Goal: Transaction & Acquisition: Purchase product/service

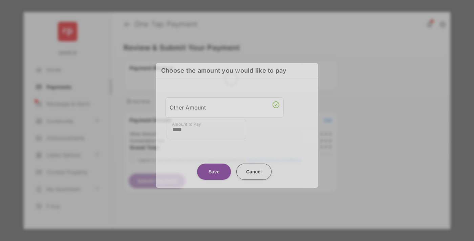
type input "****"
click at [214, 170] on button "Save" at bounding box center [214, 171] width 34 height 16
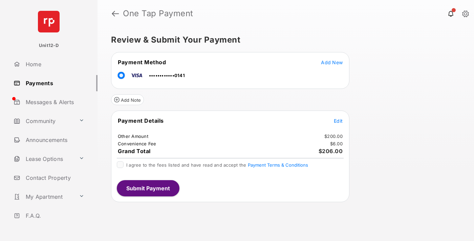
click at [338, 121] on span "Edit" at bounding box center [338, 121] width 9 height 6
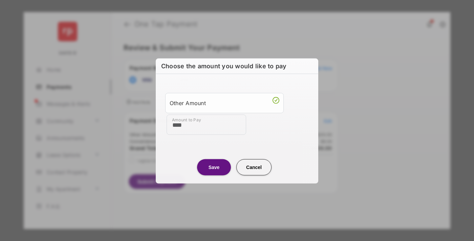
click at [214, 167] on button "Save" at bounding box center [214, 167] width 34 height 16
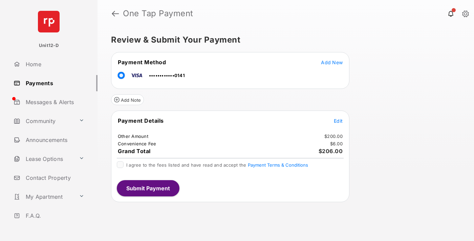
click at [148, 188] on button "Submit Payment" at bounding box center [148, 188] width 63 height 16
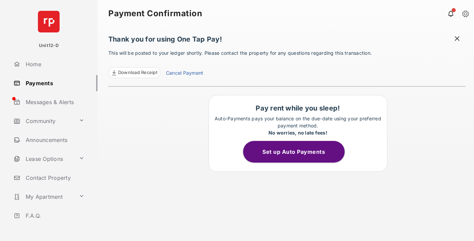
click at [298, 152] on button "Set up Auto Payments" at bounding box center [294, 152] width 102 height 22
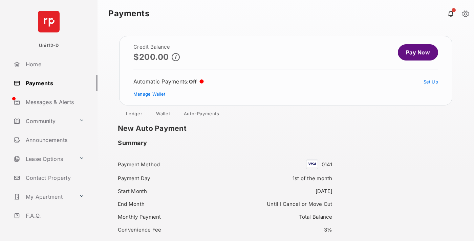
scroll to position [58, 0]
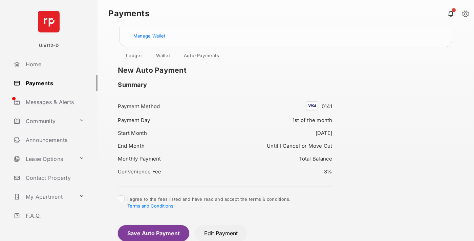
click at [153, 233] on button "Save Auto Payment" at bounding box center [153, 233] width 71 height 16
